Goal: Task Accomplishment & Management: Use online tool/utility

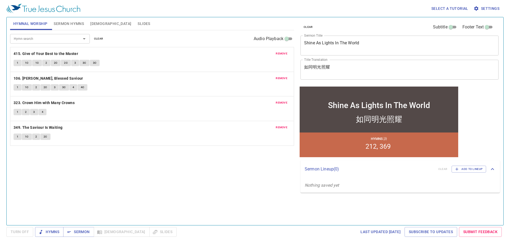
click at [308, 84] on div "clear Subtitle Footer Text Sermon Title Shine As Lights In The World x Sermon T…" at bounding box center [399, 51] width 202 height 68
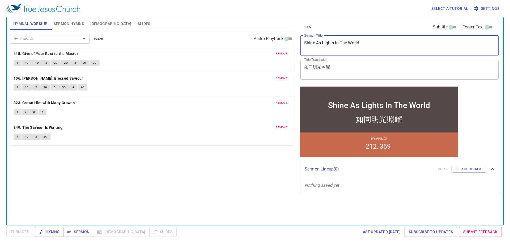
click at [356, 43] on textarea "Shine As Lights In The World" at bounding box center [399, 45] width 191 height 10
paste textarea "過著以[DEMOGRAPHIC_DATA]為中心的生活"
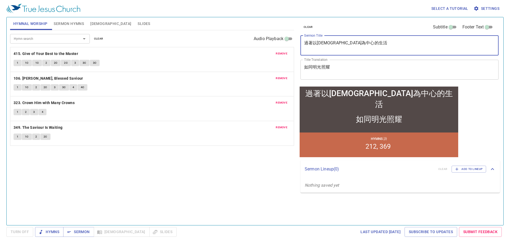
type textarea "過著以[DEMOGRAPHIC_DATA]為中心的生活"
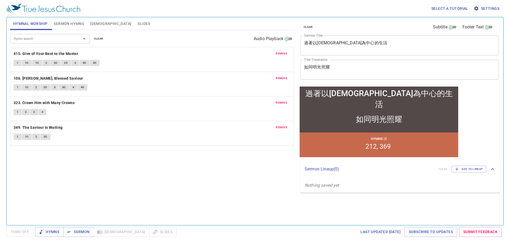
click at [320, 64] on div "如同明光照耀 x Title Translation" at bounding box center [399, 70] width 198 height 20
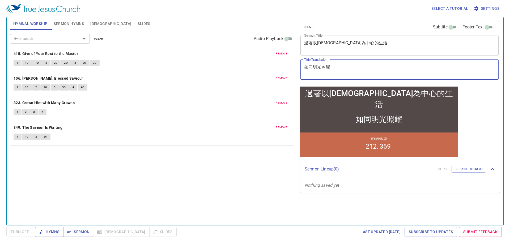
click at [320, 64] on div "如同明光照耀 x Title Translation" at bounding box center [399, 70] width 198 height 20
click at [321, 67] on textarea "如同明光照耀" at bounding box center [399, 70] width 191 height 10
paste textarea "Living a [DEMOGRAPHIC_DATA]-Centered Life"
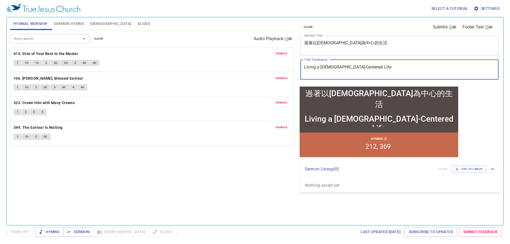
type textarea "Living a [DEMOGRAPHIC_DATA]-Centered Life"
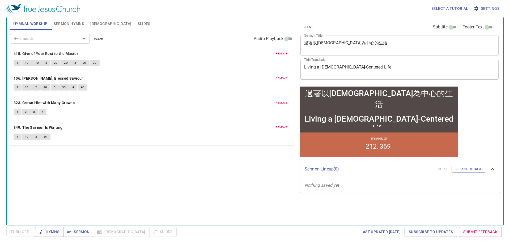
click at [277, 136] on div "remove 415. Give of Your Best to the Master 1 1C 1C 2 2C 2C 3 3C 3C remove 106.…" at bounding box center [152, 96] width 284 height 99
click at [281, 55] on span "remove" at bounding box center [282, 53] width 12 height 5
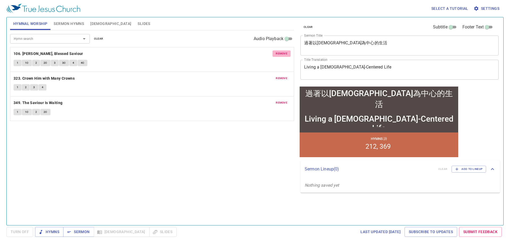
click at [281, 55] on span "remove" at bounding box center [282, 53] width 12 height 5
click at [281, 76] on span "remove" at bounding box center [282, 78] width 12 height 5
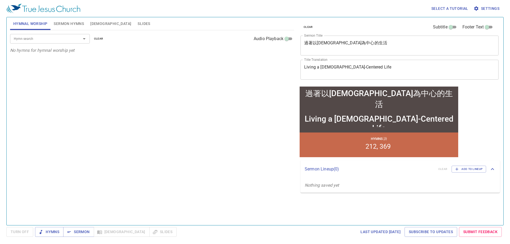
click at [62, 23] on span "Sermon Hymns" at bounding box center [69, 23] width 30 height 7
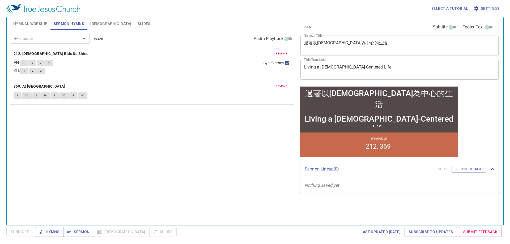
click at [32, 26] on span "Hymnal Worship" at bounding box center [30, 23] width 34 height 7
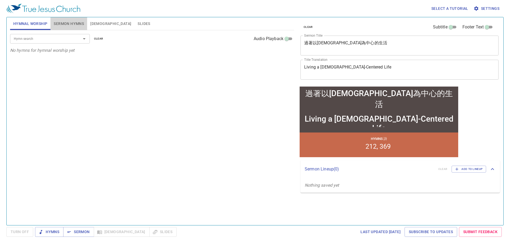
drag, startPoint x: 61, startPoint y: 25, endPoint x: 134, endPoint y: 32, distance: 72.6
click at [63, 25] on span "Sermon Hymns" at bounding box center [69, 23] width 30 height 7
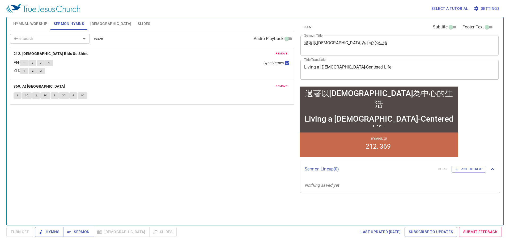
click at [285, 51] on button "remove" at bounding box center [281, 53] width 18 height 6
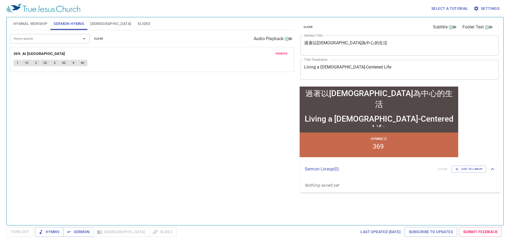
click at [285, 51] on span "remove" at bounding box center [282, 53] width 12 height 5
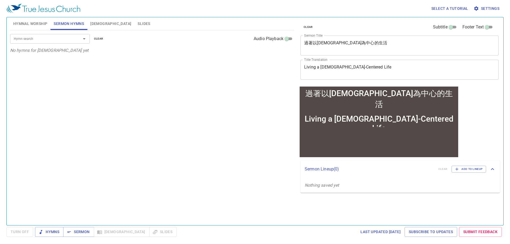
click at [65, 34] on div "Hymn search" at bounding box center [50, 38] width 80 height 9
click at [64, 36] on input "Hymn search" at bounding box center [42, 39] width 61 height 6
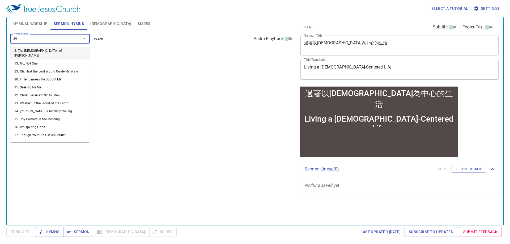
type input "398"
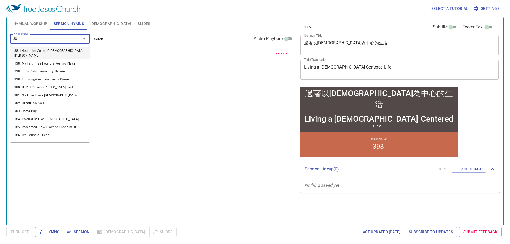
type input "380"
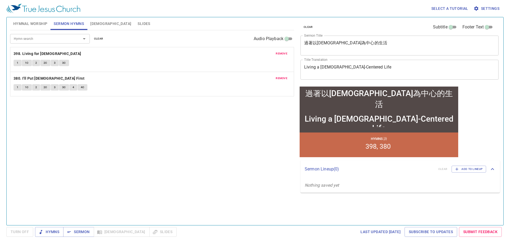
click at [46, 22] on span "Hymnal Worship" at bounding box center [30, 23] width 34 height 7
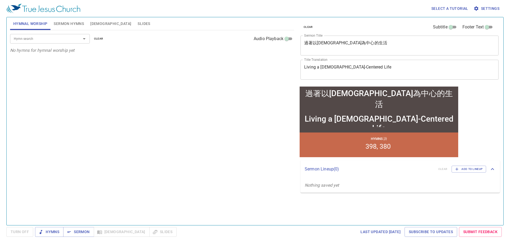
click at [56, 35] on div "Hymn search" at bounding box center [50, 38] width 80 height 9
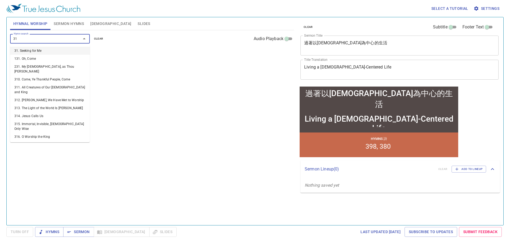
type input "312"
type input "319"
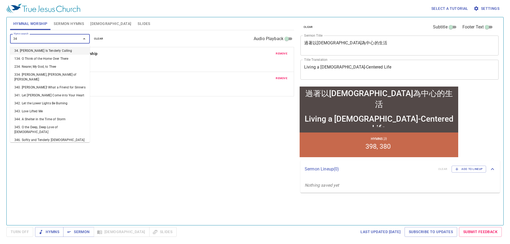
type input "340"
type input "341"
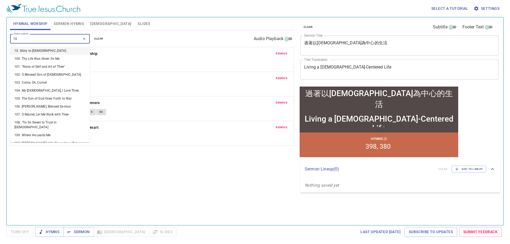
type input "108"
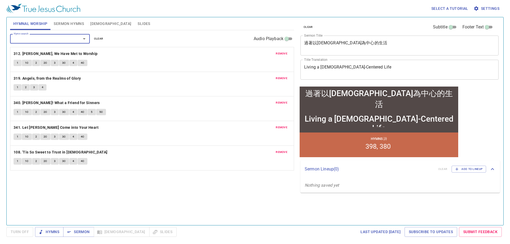
click at [96, 23] on span "[DEMOGRAPHIC_DATA]" at bounding box center [110, 23] width 41 height 7
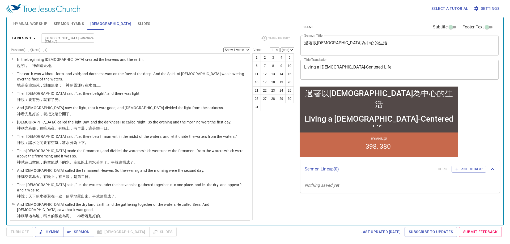
click at [70, 27] on button "Sermon Hymns" at bounding box center [68, 23] width 37 height 13
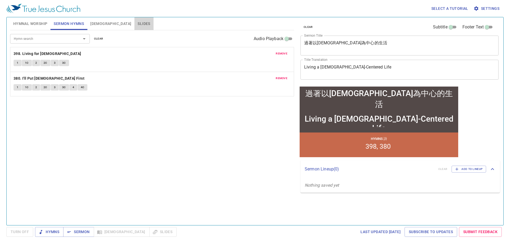
click at [134, 20] on button "Slides" at bounding box center [143, 23] width 19 height 13
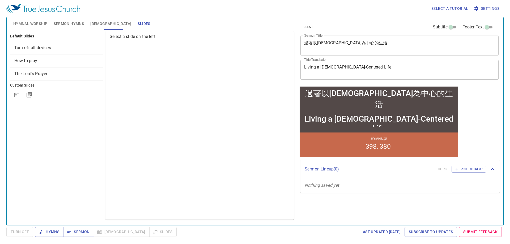
click at [80, 27] on span "Sermon Hymns" at bounding box center [69, 23] width 30 height 7
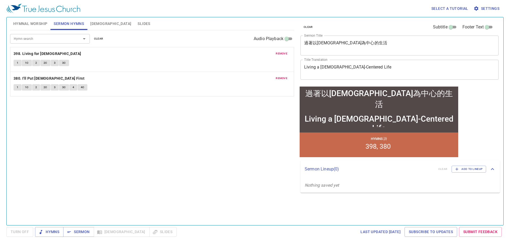
click at [115, 17] on div "Select a tutorial Settings" at bounding box center [253, 8] width 495 height 17
click at [138, 23] on span "Slides" at bounding box center [144, 23] width 12 height 7
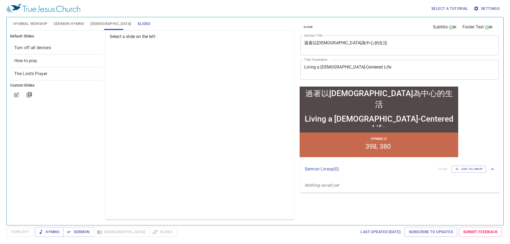
click at [50, 47] on span "Turn off all devices" at bounding box center [32, 47] width 37 height 5
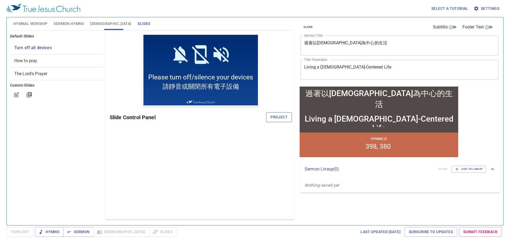
click at [282, 121] on button "Project" at bounding box center [279, 117] width 26 height 10
click at [232, 155] on div "Preview Only Slide Control Panel" at bounding box center [199, 125] width 189 height 188
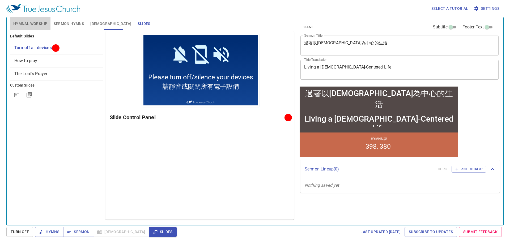
drag, startPoint x: 35, startPoint y: 23, endPoint x: 69, endPoint y: 20, distance: 34.1
click at [36, 23] on span "Hymnal Worship" at bounding box center [30, 23] width 34 height 7
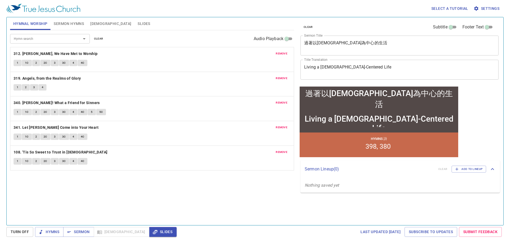
click at [71, 21] on span "Sermon Hymns" at bounding box center [69, 23] width 30 height 7
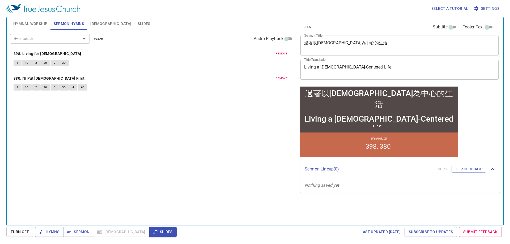
click at [92, 23] on span "[DEMOGRAPHIC_DATA]" at bounding box center [110, 23] width 41 height 7
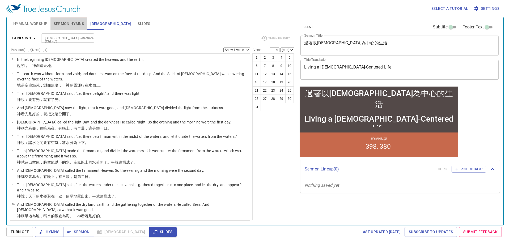
click at [73, 28] on button "Sermon Hymns" at bounding box center [68, 23] width 37 height 13
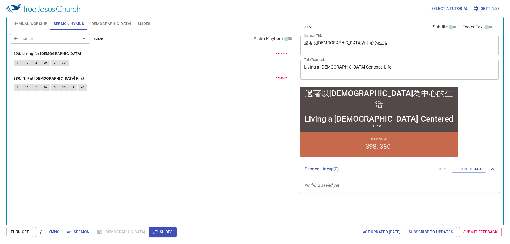
click at [33, 31] on div "Hymn search Hymn search clear Audio Playback" at bounding box center [152, 38] width 284 height 17
click at [32, 24] on span "Hymnal Worship" at bounding box center [30, 23] width 34 height 7
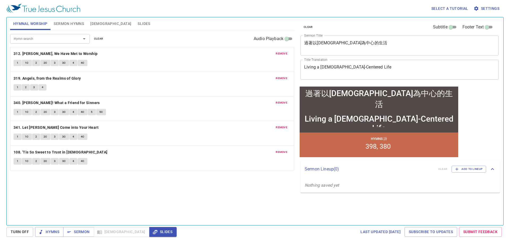
click at [41, 32] on div "Hymn search Hymn search clear Audio Playback" at bounding box center [152, 38] width 284 height 17
click at [138, 27] on span "Slides" at bounding box center [144, 23] width 12 height 7
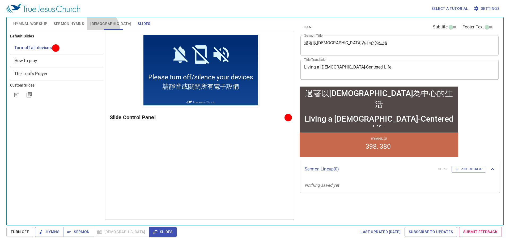
click at [101, 29] on button "[DEMOGRAPHIC_DATA]" at bounding box center [110, 23] width 47 height 13
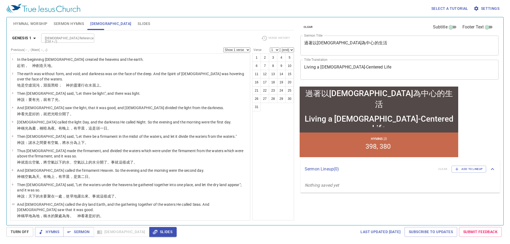
click at [76, 27] on button "Sermon Hymns" at bounding box center [68, 23] width 37 height 13
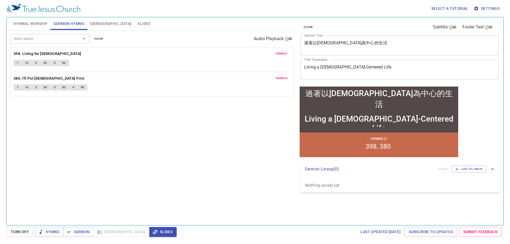
click at [37, 28] on button "Hymnal Worship" at bounding box center [30, 23] width 41 height 13
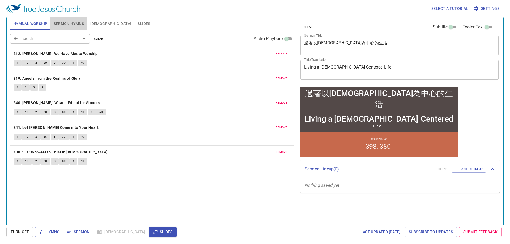
click at [57, 22] on span "Sermon Hymns" at bounding box center [69, 23] width 30 height 7
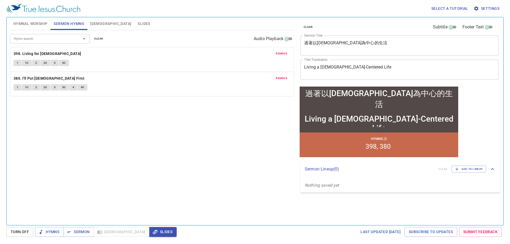
click at [85, 19] on button "Sermon Hymns" at bounding box center [68, 23] width 37 height 13
click at [89, 20] on button "[DEMOGRAPHIC_DATA]" at bounding box center [110, 23] width 47 height 13
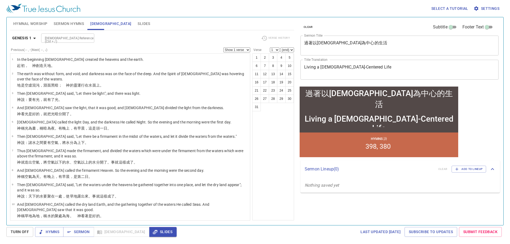
click at [134, 23] on button "Slides" at bounding box center [143, 23] width 19 height 13
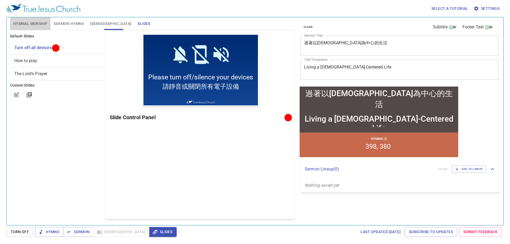
click at [45, 23] on span "Hymnal Worship" at bounding box center [30, 23] width 34 height 7
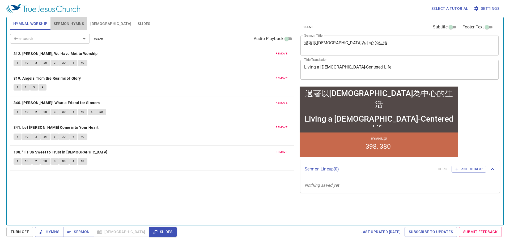
click at [71, 21] on span "Sermon Hymns" at bounding box center [69, 23] width 30 height 7
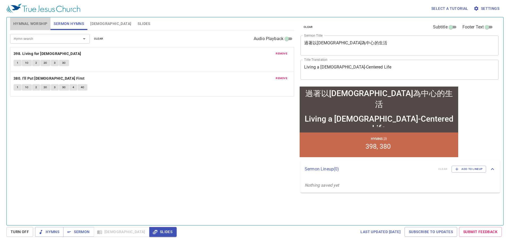
drag, startPoint x: 37, startPoint y: 24, endPoint x: 35, endPoint y: 32, distance: 9.2
click at [37, 23] on span "Hymnal Worship" at bounding box center [30, 23] width 34 height 7
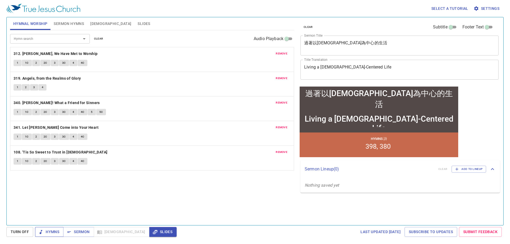
click at [46, 229] on button "Hymns" at bounding box center [49, 232] width 28 height 10
click at [97, 190] on div "Hymn search Hymn search clear Audio Playback remove 312. Brethren, We Have Met …" at bounding box center [152, 125] width 284 height 190
click at [20, 64] on button "1" at bounding box center [18, 63] width 8 height 6
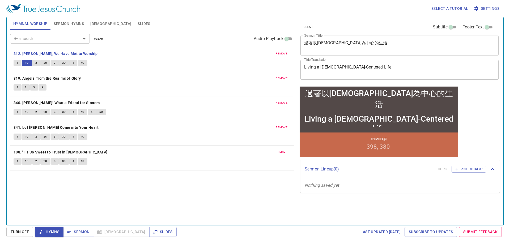
click at [191, 60] on div "1 1C 2 2C 3 3C 4 4C" at bounding box center [152, 64] width 277 height 8
click at [253, 189] on div "Hymn search Hymn search clear Audio Playback remove 312. Brethren, We Have Met …" at bounding box center [152, 125] width 284 height 190
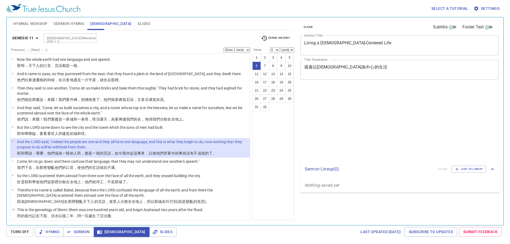
select select "6"
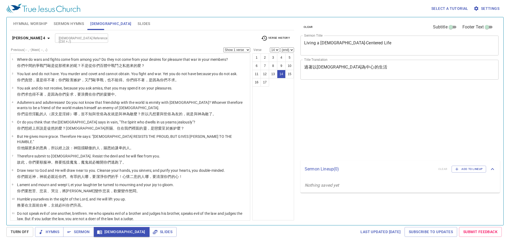
select select "14"
select select "16"
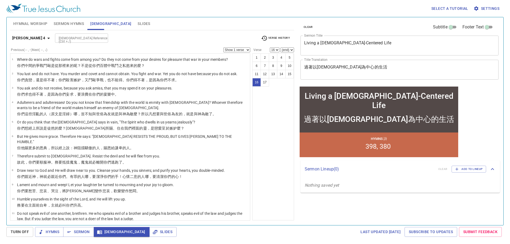
scroll to position [97, 0]
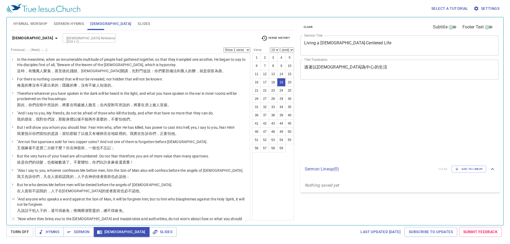
select select "19"
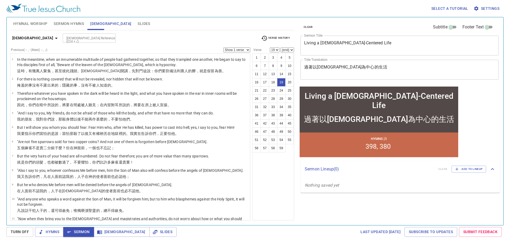
scroll to position [221, 0]
